Goal: Obtain resource: Obtain resource

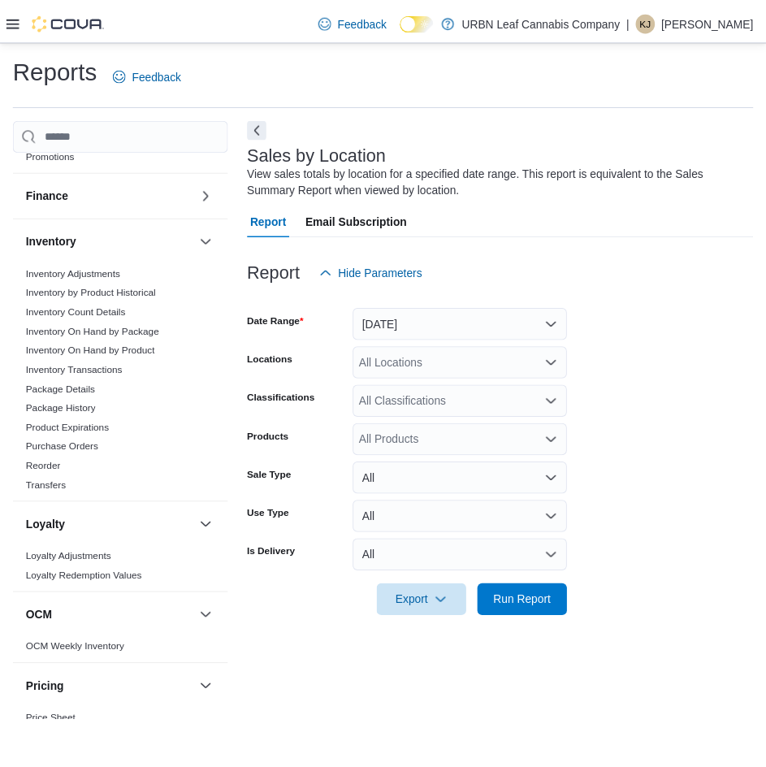
scroll to position [406, 0]
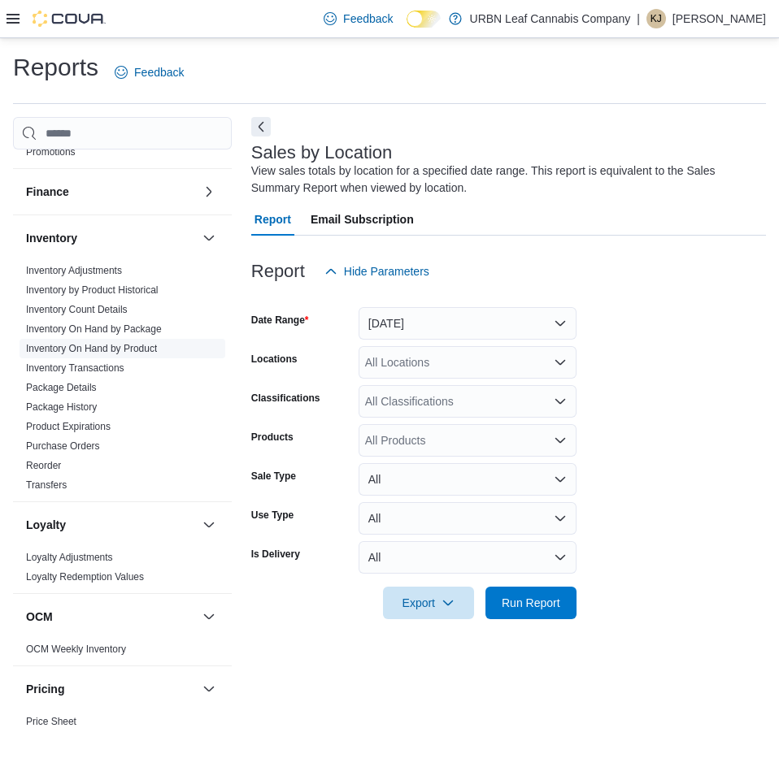
click at [141, 349] on link "Inventory On Hand by Product" at bounding box center [91, 348] width 131 height 11
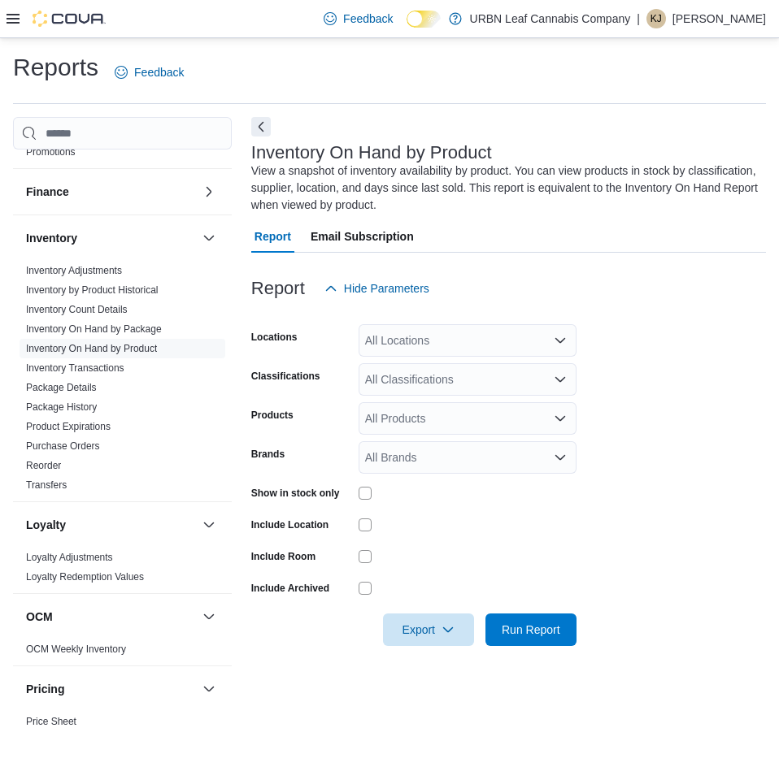
click at [459, 343] on div "All Locations" at bounding box center [467, 340] width 218 height 33
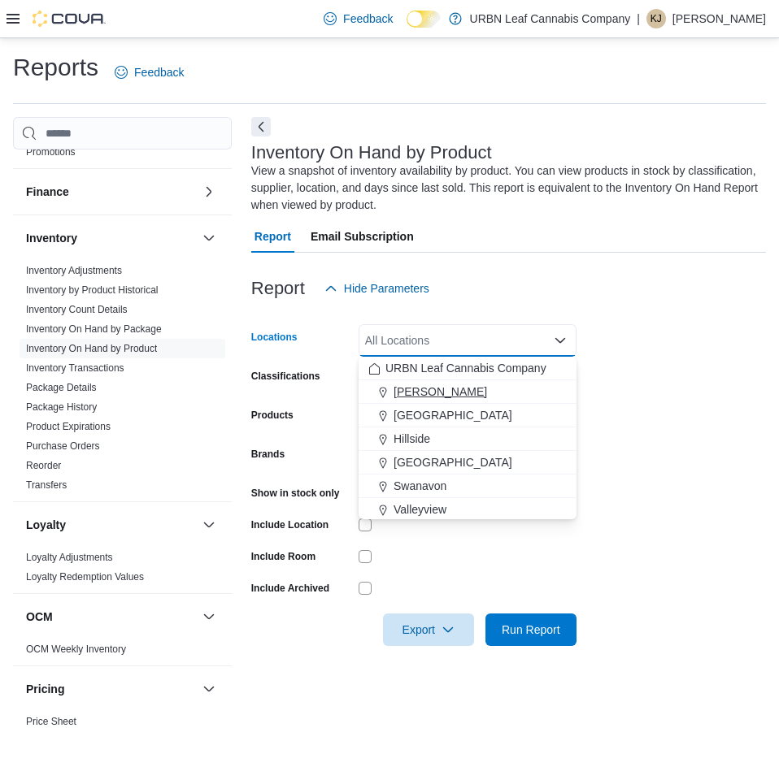
click at [439, 393] on span "[PERSON_NAME]" at bounding box center [439, 392] width 93 height 16
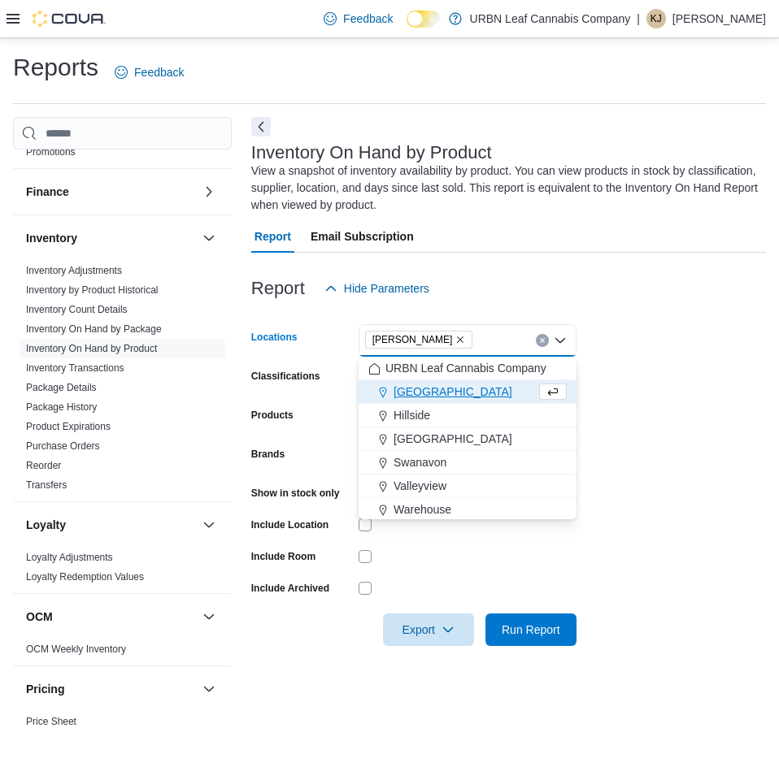
click at [694, 491] on form "Locations [GEOGRAPHIC_DATA] Combo box. Selected. [GEOGRAPHIC_DATA]. Press Backs…" at bounding box center [508, 475] width 514 height 341
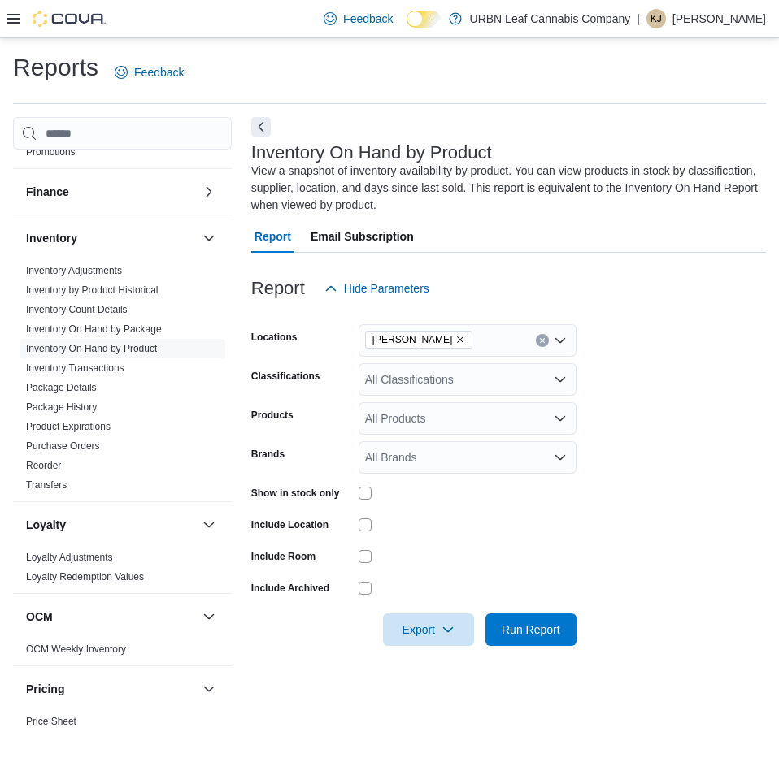
click at [451, 386] on div "All Classifications" at bounding box center [467, 379] width 218 height 33
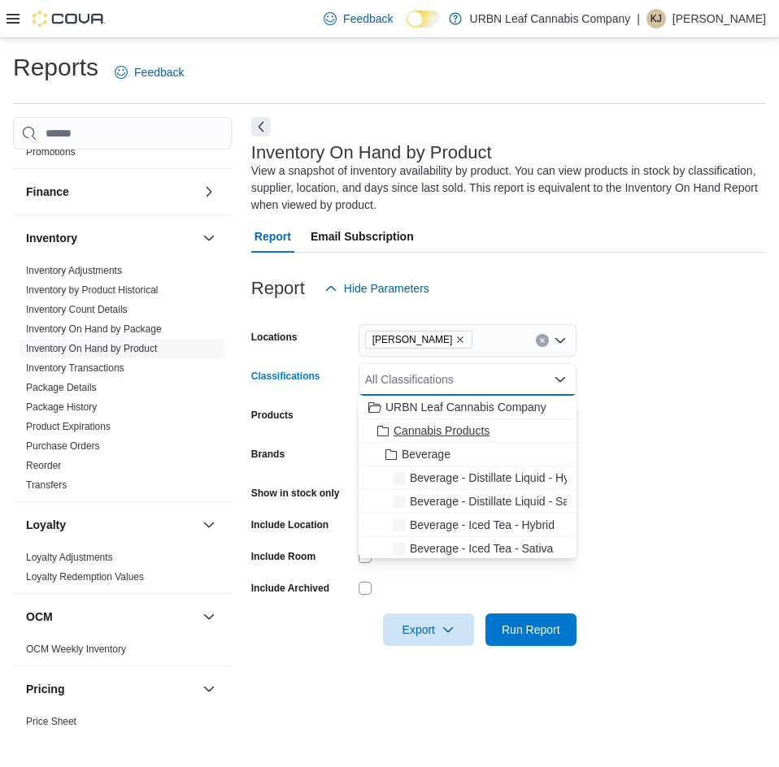
click at [446, 432] on span "Cannabis Products" at bounding box center [441, 431] width 96 height 16
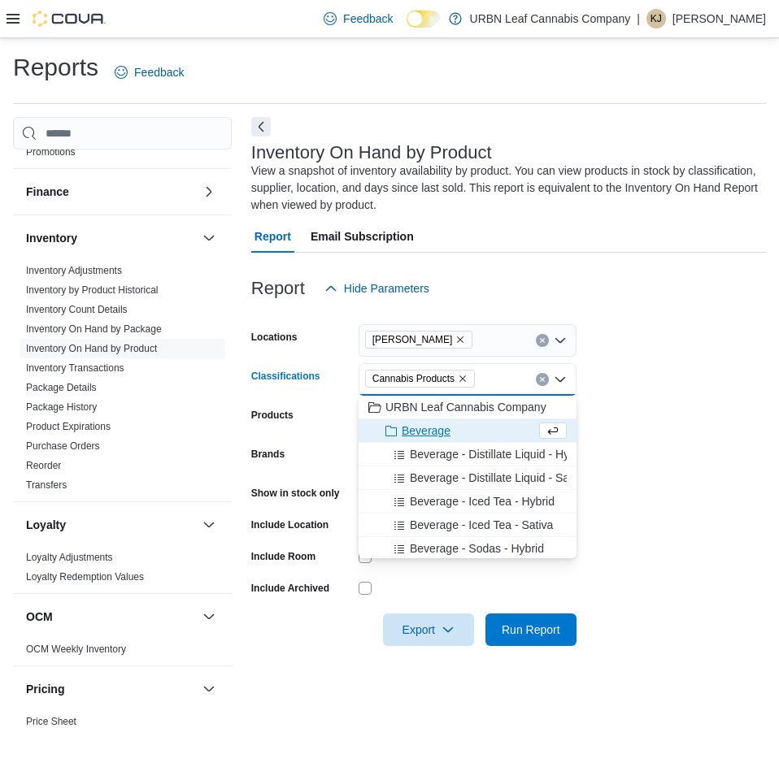
click at [728, 513] on form "Locations [PERSON_NAME] Classifications Cannabis Products Combo box. Selected. …" at bounding box center [508, 475] width 514 height 341
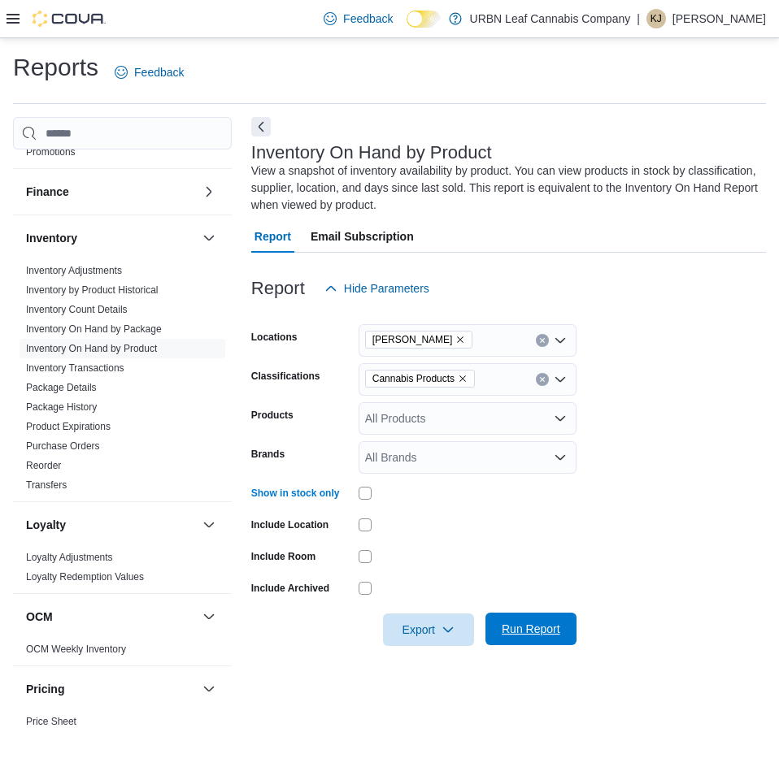
click at [514, 625] on span "Run Report" at bounding box center [530, 629] width 59 height 16
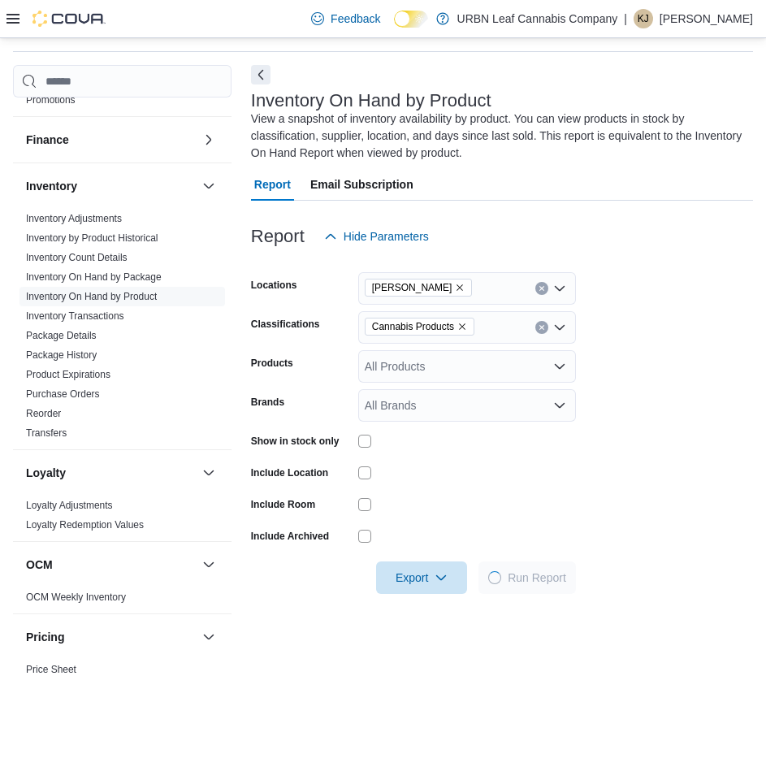
scroll to position [81, 0]
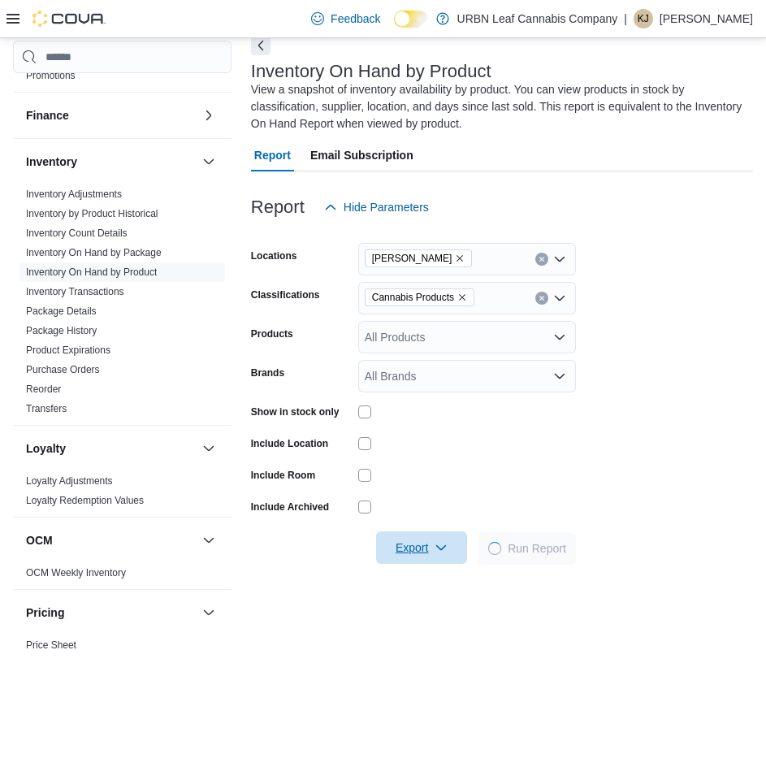
click at [418, 552] on span "Export" at bounding box center [422, 548] width 72 height 33
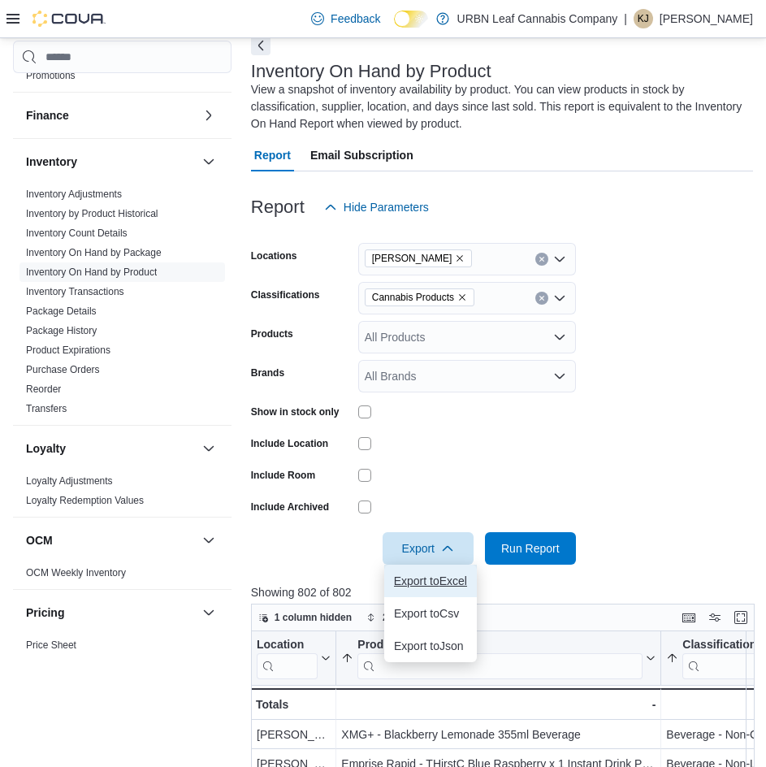
click at [426, 575] on span "Export to Excel" at bounding box center [430, 581] width 73 height 13
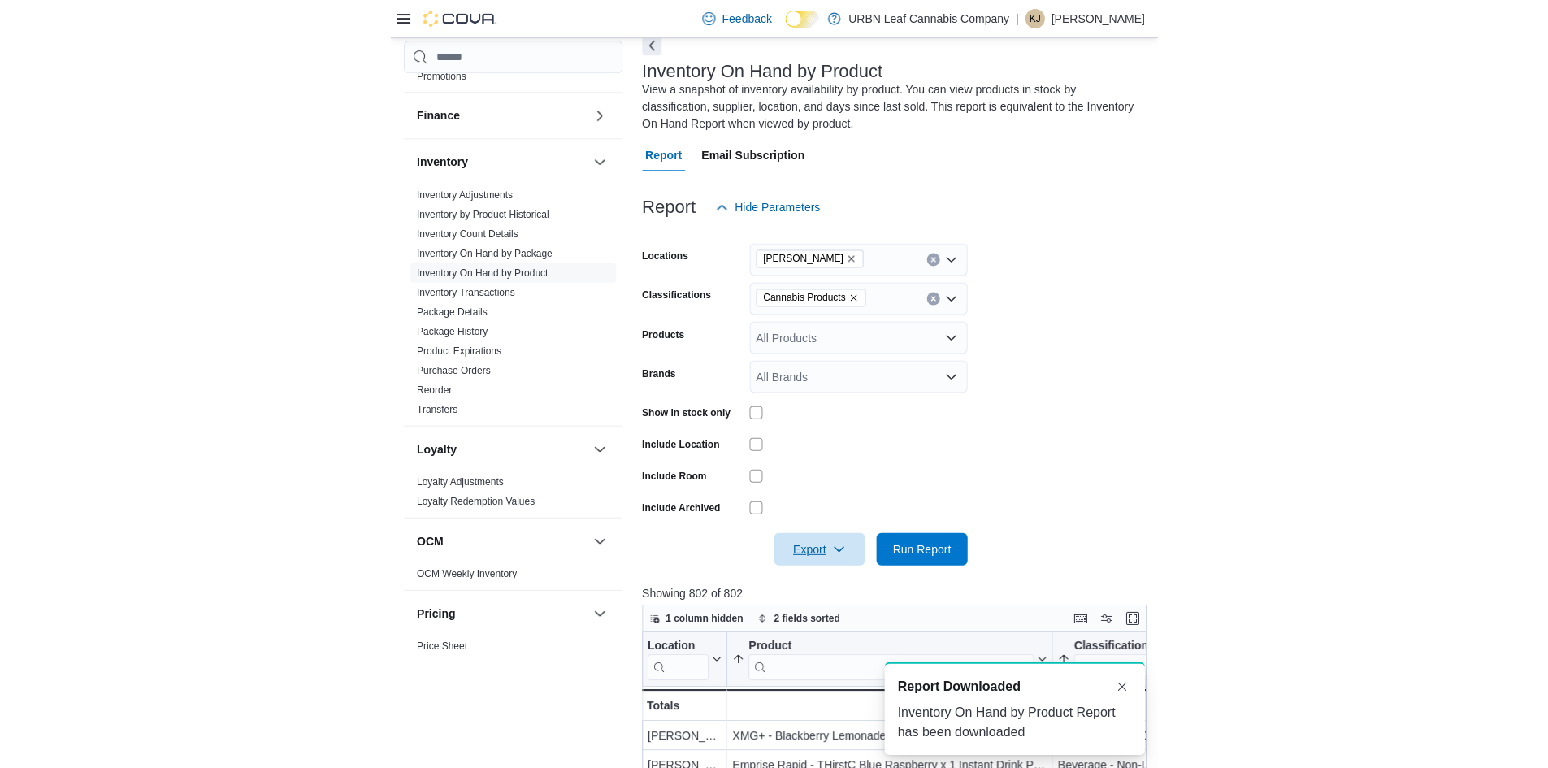
scroll to position [0, 0]
